Goal: Navigation & Orientation: Find specific page/section

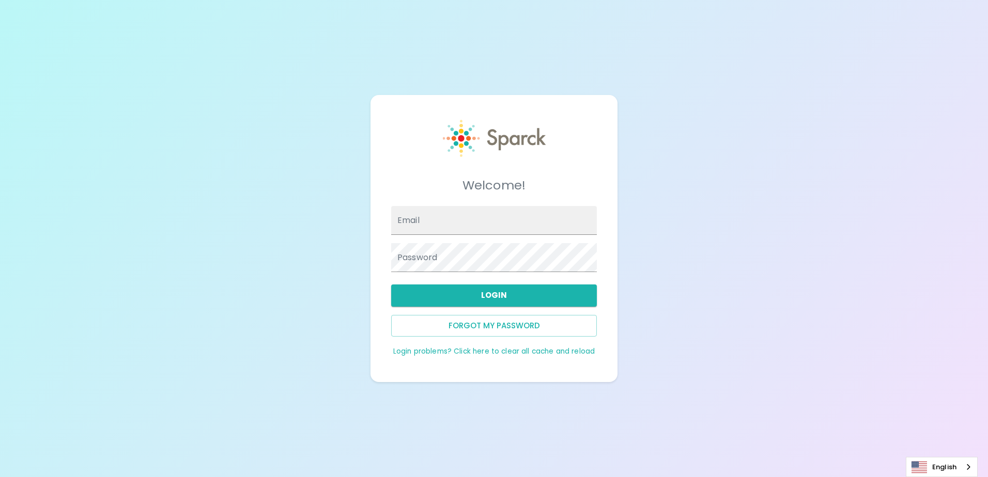
type input "[EMAIL_ADDRESS][DOMAIN_NAME]"
click at [518, 287] on button "Login" at bounding box center [494, 296] width 206 height 22
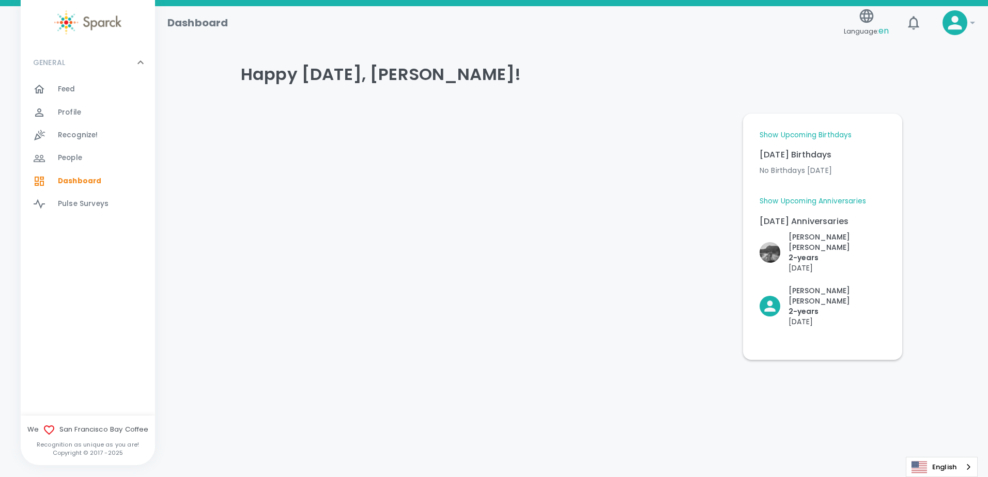
click at [65, 84] on span "Feed 0" at bounding box center [67, 89] width 18 height 14
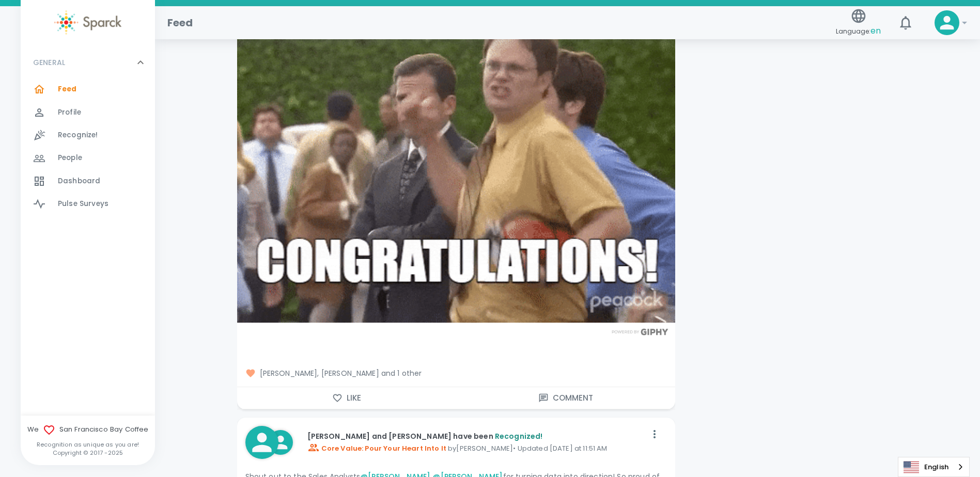
scroll to position [1446, 0]
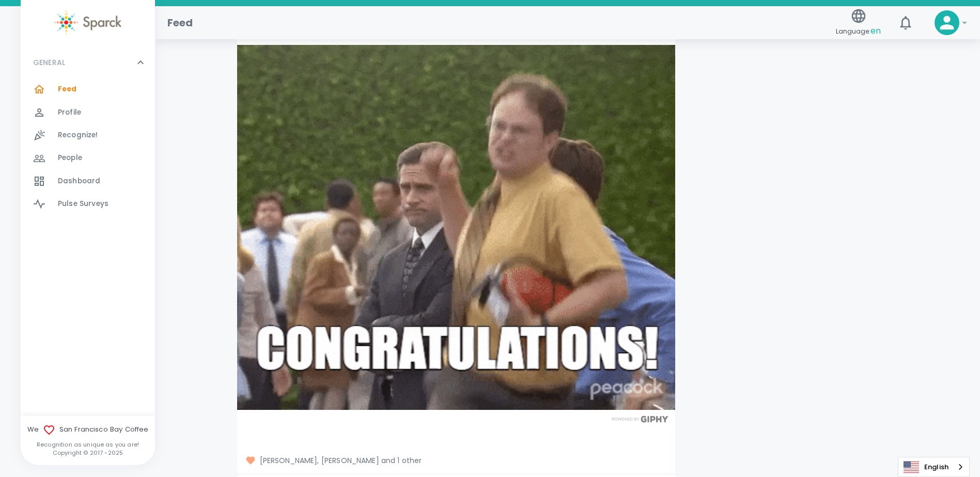
scroll to position [1240, 0]
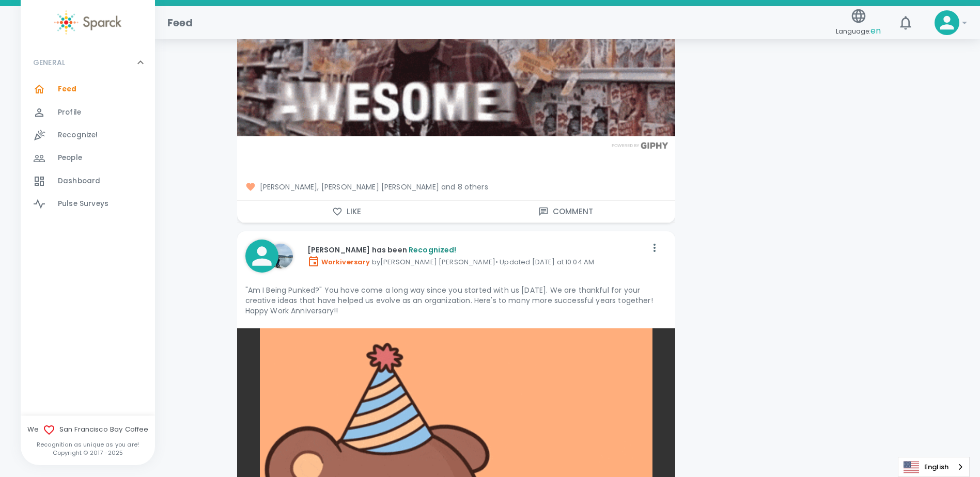
scroll to position [3047, 0]
